Goal: Check status: Check status

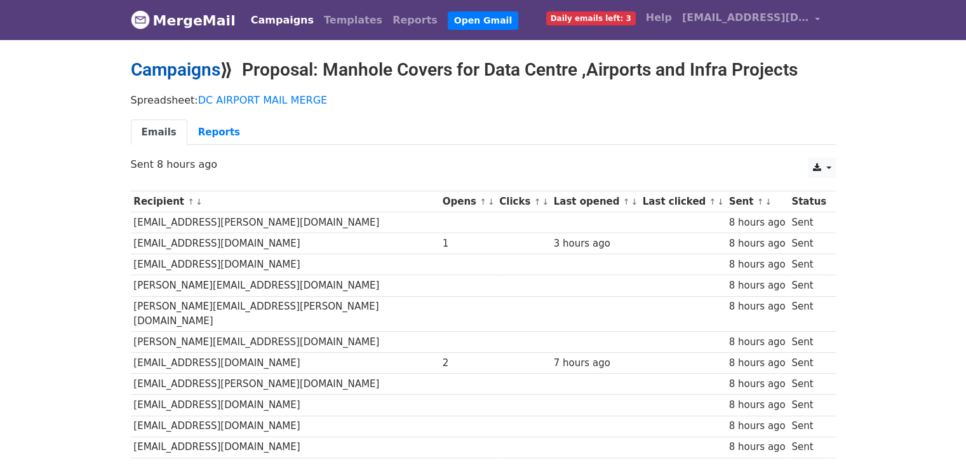
click at [184, 73] on link "Campaigns" at bounding box center [176, 69] width 90 height 21
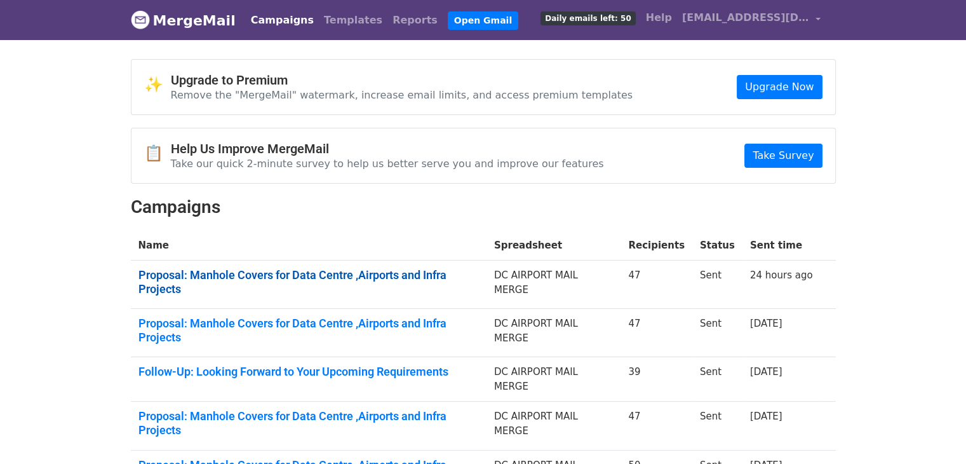
click at [389, 276] on link "Proposal: Manhole Covers for Data Centre ,Airports and Infra Projects" at bounding box center [308, 281] width 340 height 27
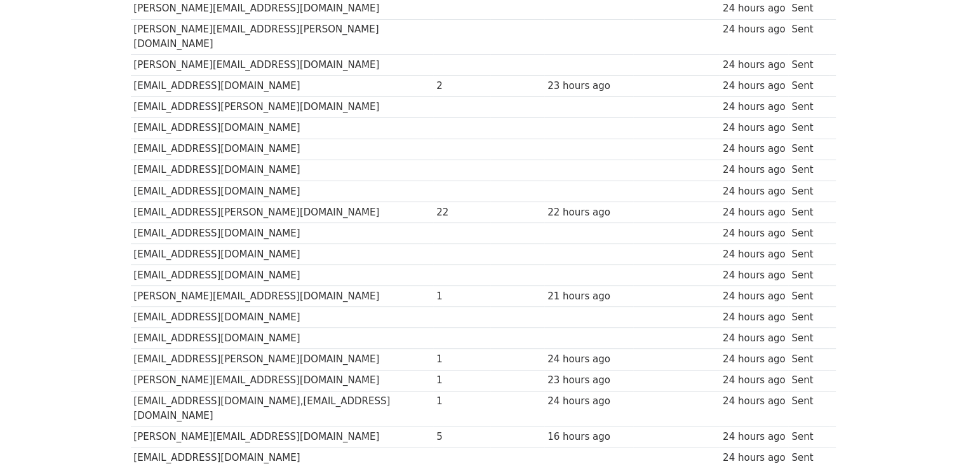
scroll to position [277, 0]
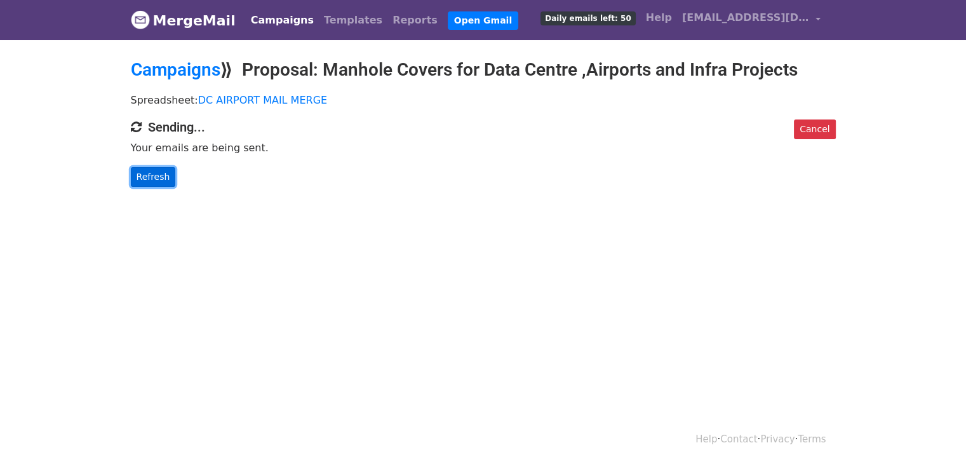
click at [154, 173] on link "Refresh" at bounding box center [153, 177] width 45 height 20
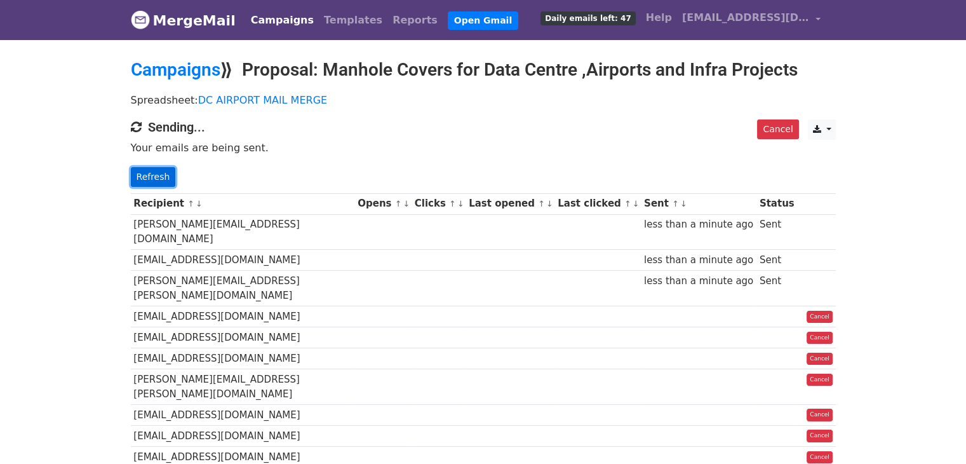
click at [151, 177] on link "Refresh" at bounding box center [153, 177] width 45 height 20
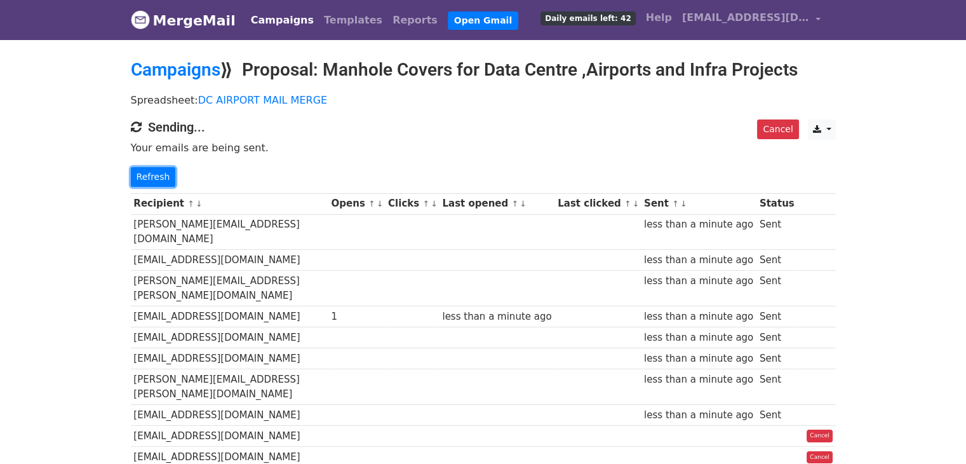
click at [151, 177] on link "Refresh" at bounding box center [153, 177] width 45 height 20
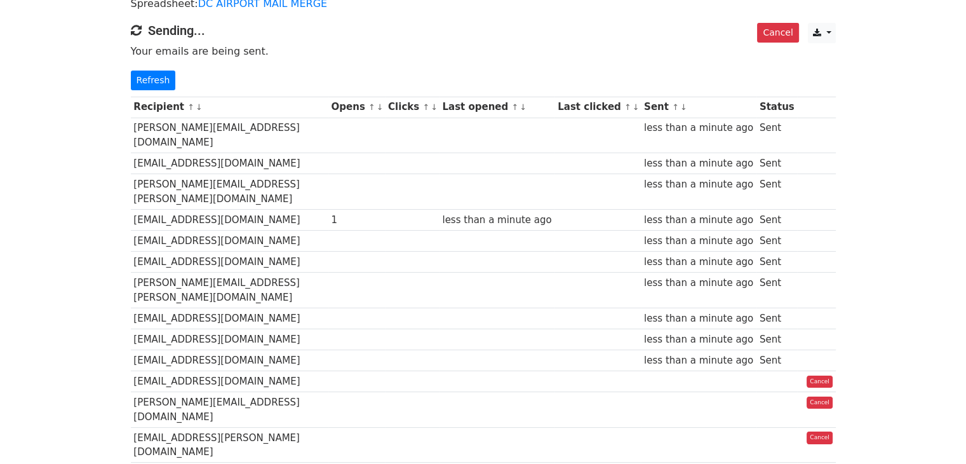
scroll to position [97, 0]
click at [146, 77] on link "Refresh" at bounding box center [153, 80] width 45 height 20
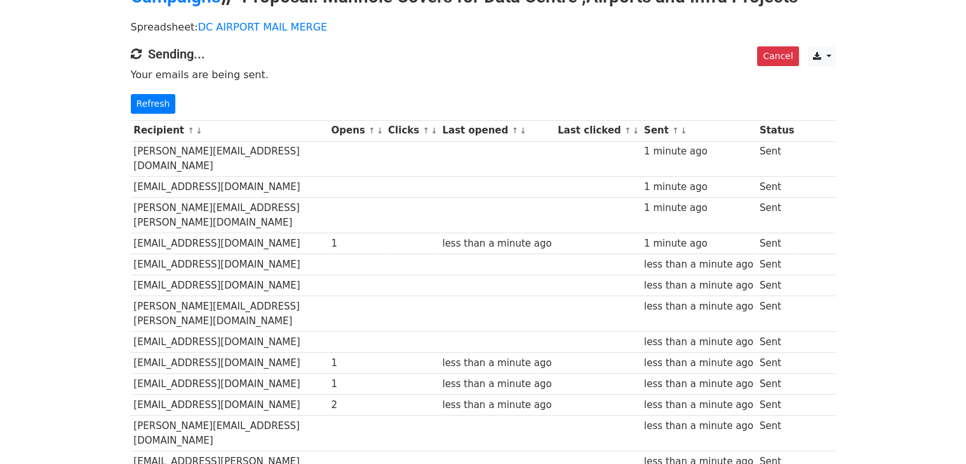
scroll to position [71, 0]
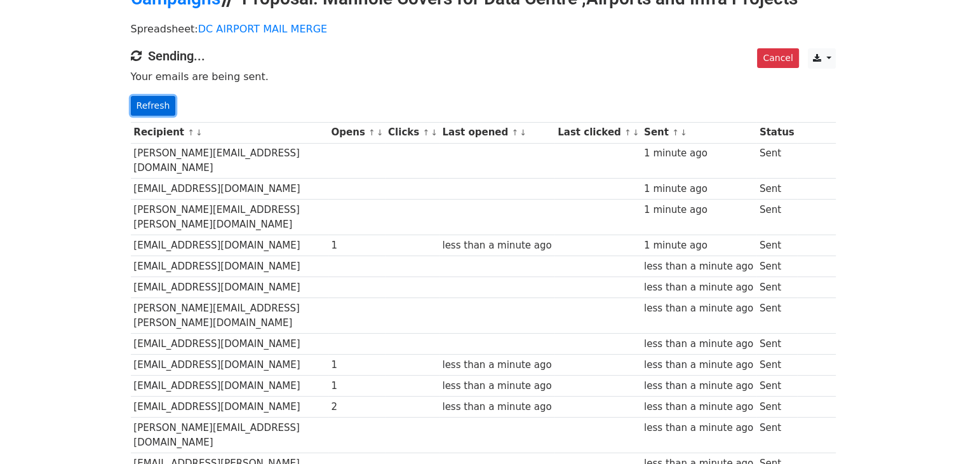
click at [149, 104] on link "Refresh" at bounding box center [153, 106] width 45 height 20
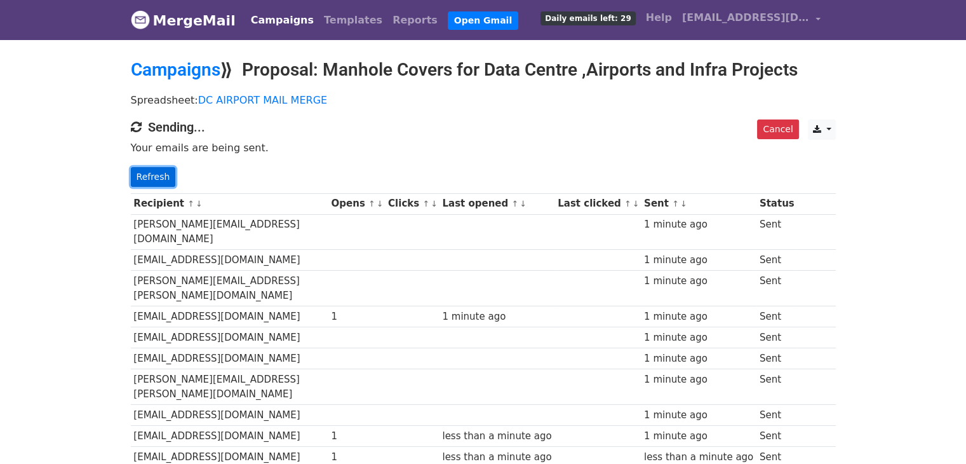
click at [156, 176] on link "Refresh" at bounding box center [153, 177] width 45 height 20
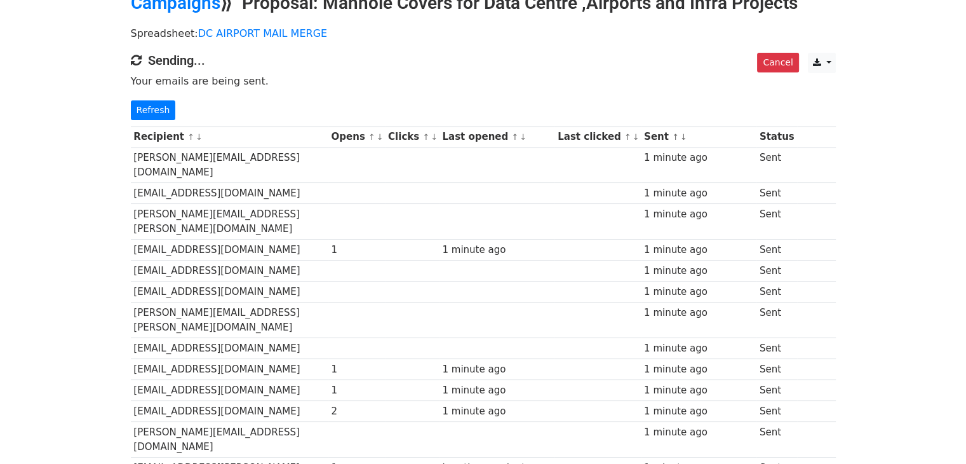
scroll to position [66, 0]
click at [154, 111] on link "Refresh" at bounding box center [153, 111] width 45 height 20
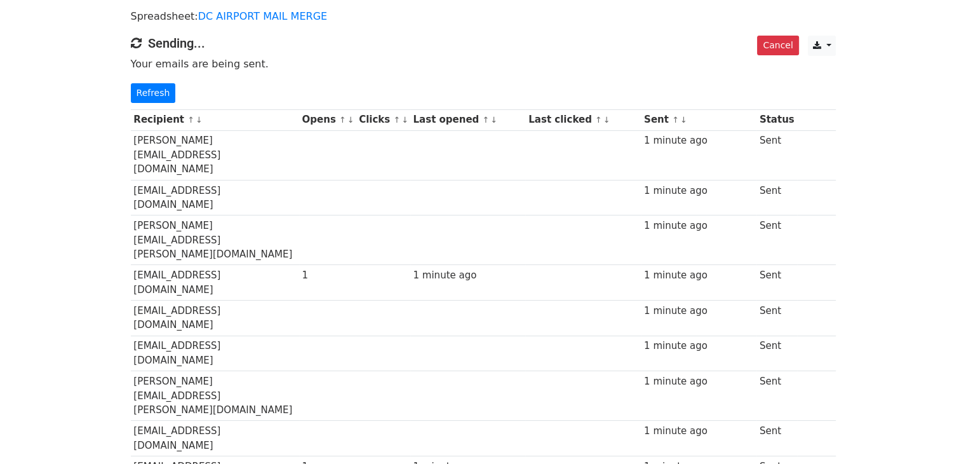
scroll to position [84, 0]
click at [159, 87] on link "Refresh" at bounding box center [153, 93] width 45 height 20
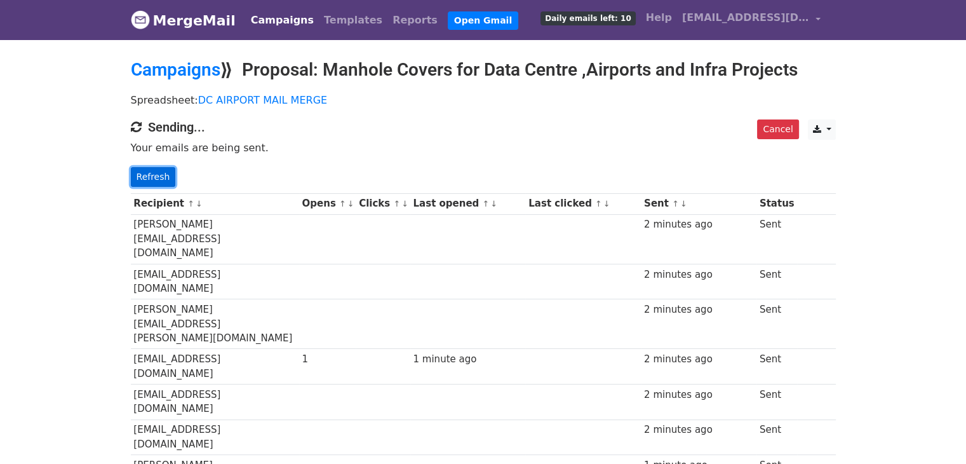
click at [159, 176] on link "Refresh" at bounding box center [153, 177] width 45 height 20
click at [163, 173] on link "Refresh" at bounding box center [153, 177] width 45 height 20
